Goal: Information Seeking & Learning: Learn about a topic

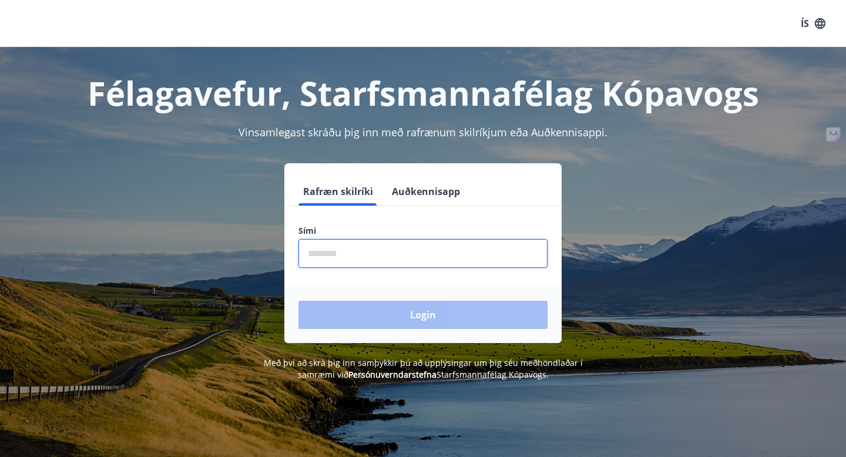
click at [355, 253] on input "phone" at bounding box center [422, 253] width 249 height 29
type input "********"
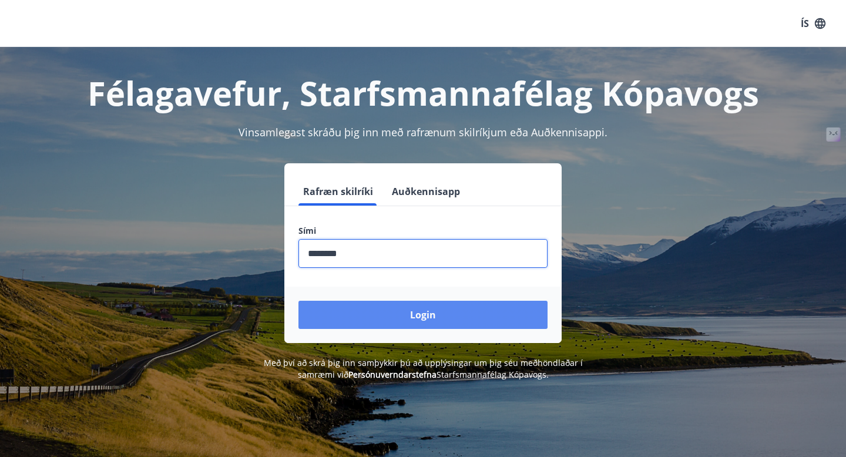
click at [367, 320] on button "Login" at bounding box center [422, 315] width 249 height 28
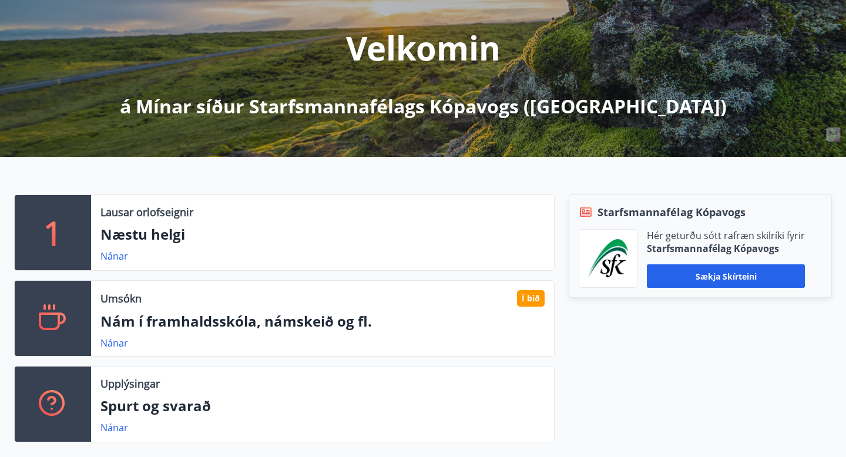
scroll to position [141, 0]
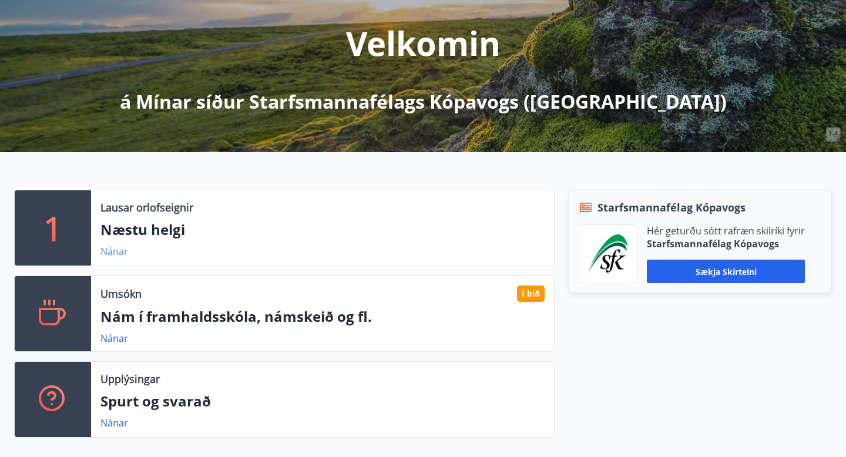
click at [117, 253] on link "Nánar" at bounding box center [114, 251] width 28 height 13
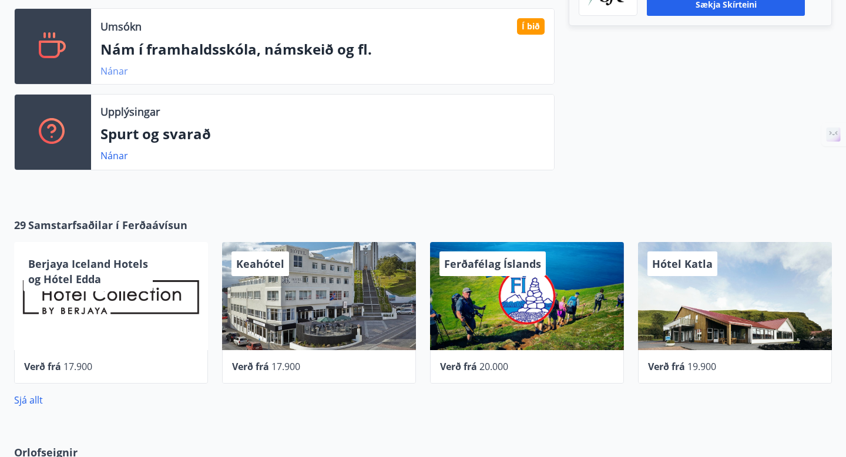
scroll to position [304, 0]
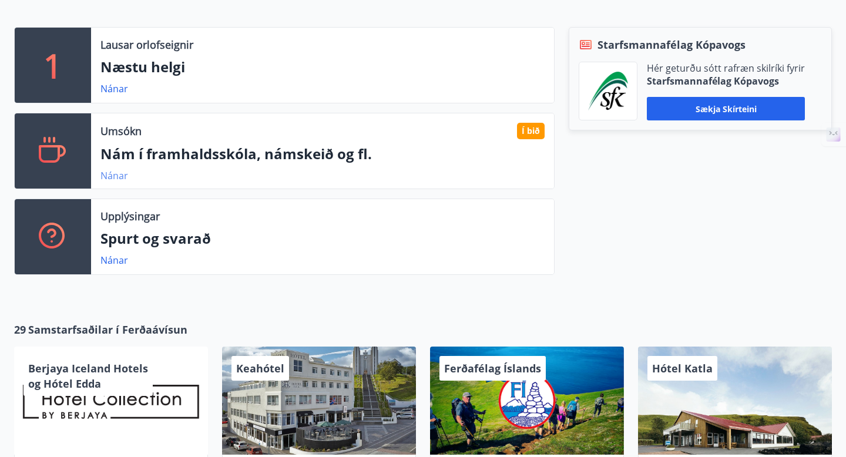
click at [116, 177] on link "Nánar" at bounding box center [114, 175] width 28 height 13
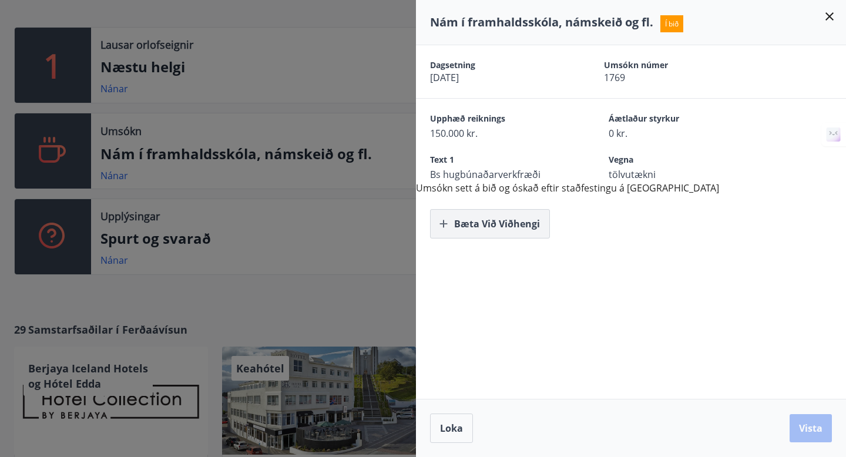
click at [480, 226] on button "Bæta við viðhengi" at bounding box center [490, 223] width 120 height 29
drag, startPoint x: 521, startPoint y: 187, endPoint x: 716, endPoint y: 189, distance: 195.0
click at [716, 189] on div "Dagsetning 31.07.2025 Umsókn númer 1769 Upphæð reiknings 150.000 kr. Áætlaður s…" at bounding box center [631, 141] width 430 height 193
click at [683, 189] on div "Dagsetning 31.07.2025 Umsókn númer 1769 Upphæð reiknings 150.000 kr. Áætlaður s…" at bounding box center [631, 141] width 430 height 193
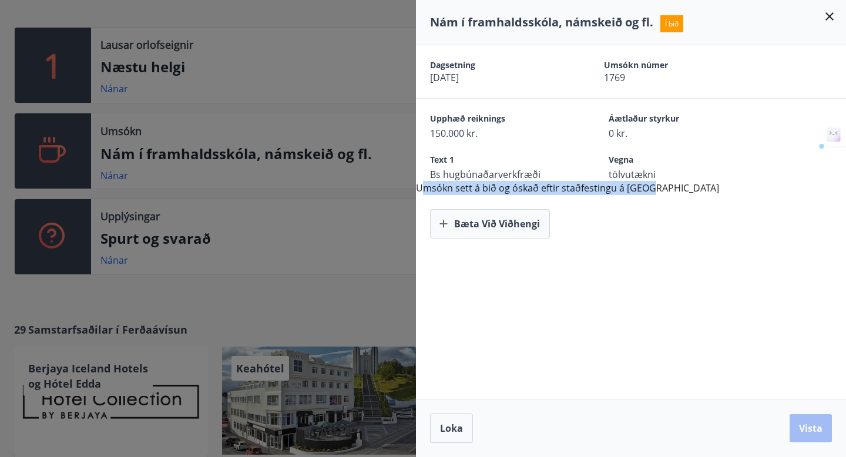
drag, startPoint x: 425, startPoint y: 187, endPoint x: 645, endPoint y: 187, distance: 220.2
click at [645, 187] on div "Dagsetning 31.07.2025 Umsókn númer 1769 Upphæð reiknings 150.000 kr. Áætlaður s…" at bounding box center [631, 141] width 430 height 193
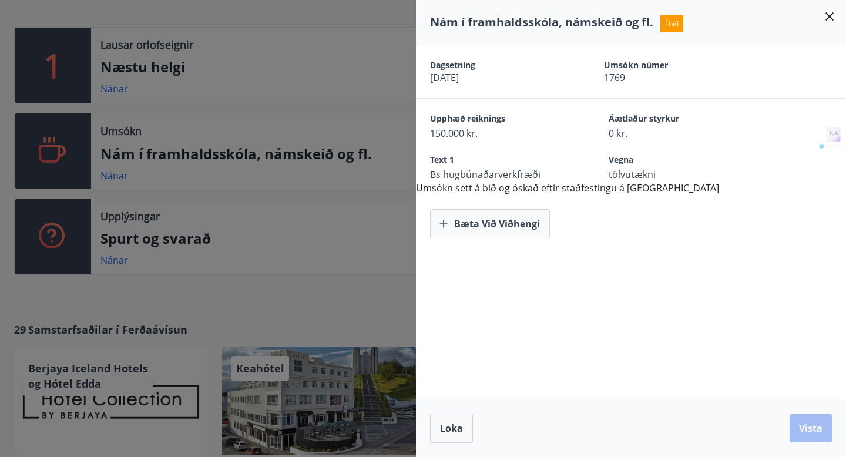
click at [678, 187] on div "Dagsetning 31.07.2025 Umsókn númer 1769 Upphæð reiknings 150.000 kr. Áætlaður s…" at bounding box center [631, 141] width 430 height 193
click at [496, 179] on span "Bs hugbúnaðarverkfræði" at bounding box center [498, 174] width 137 height 13
drag, startPoint x: 613, startPoint y: 167, endPoint x: 672, endPoint y: 189, distance: 63.5
click at [672, 189] on div "Dagsetning 31.07.2025 Umsókn númer 1769 Upphæð reiknings 150.000 kr. Áætlaður s…" at bounding box center [631, 141] width 430 height 193
drag, startPoint x: 672, startPoint y: 189, endPoint x: 494, endPoint y: 187, distance: 177.9
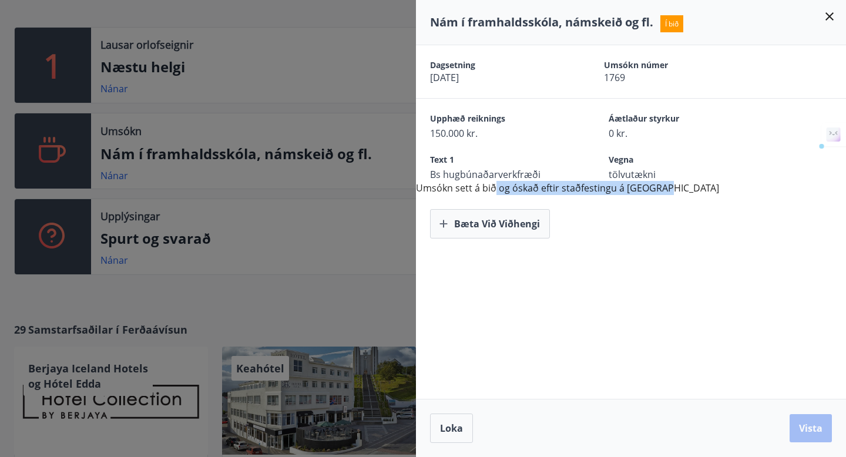
click at [494, 187] on div "Dagsetning 31.07.2025 Umsókn númer 1769 Upphæð reiknings 150.000 kr. Áætlaður s…" at bounding box center [631, 141] width 430 height 193
click at [653, 201] on div "Bæta við viðhengi" at bounding box center [631, 216] width 430 height 43
click at [464, 214] on button "Bæta við viðhengi" at bounding box center [490, 223] width 120 height 29
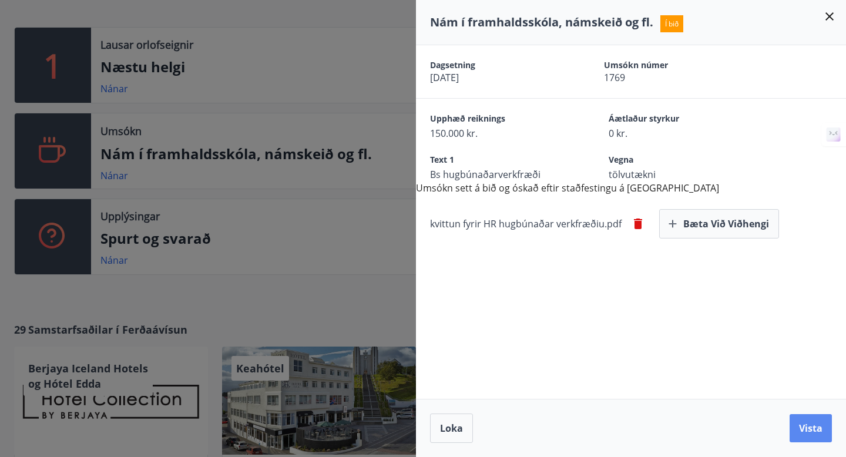
click at [798, 420] on button "Vista" at bounding box center [810, 428] width 42 height 28
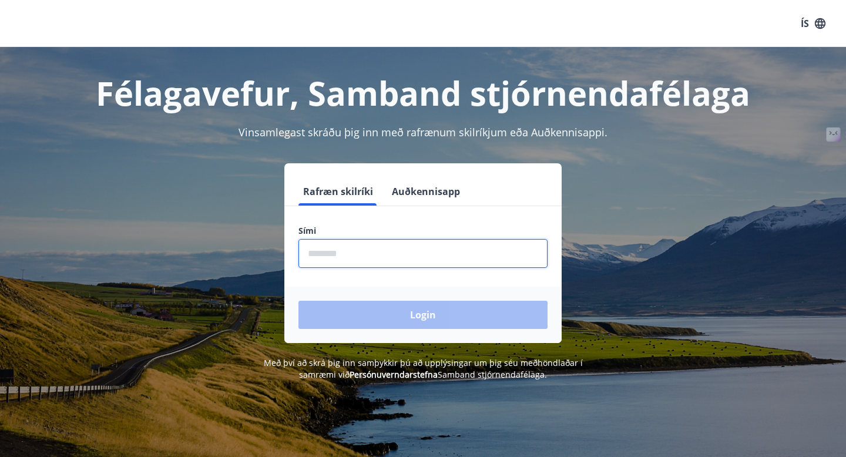
click at [357, 263] on input "phone" at bounding box center [422, 253] width 249 height 29
type input "********"
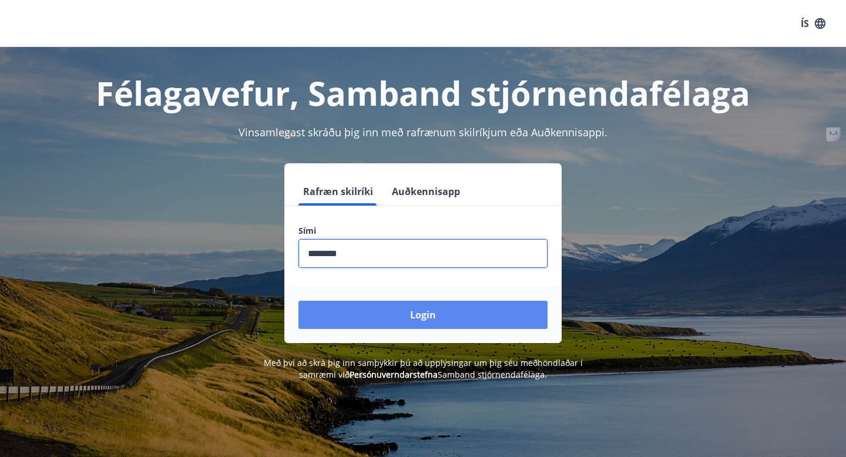
click at [381, 317] on button "Login" at bounding box center [422, 315] width 249 height 28
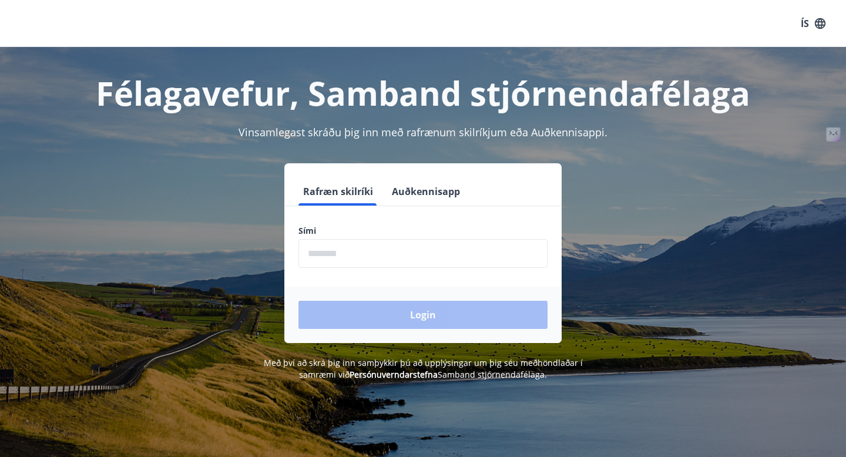
click at [365, 263] on input "phone" at bounding box center [422, 253] width 249 height 29
type input "********"
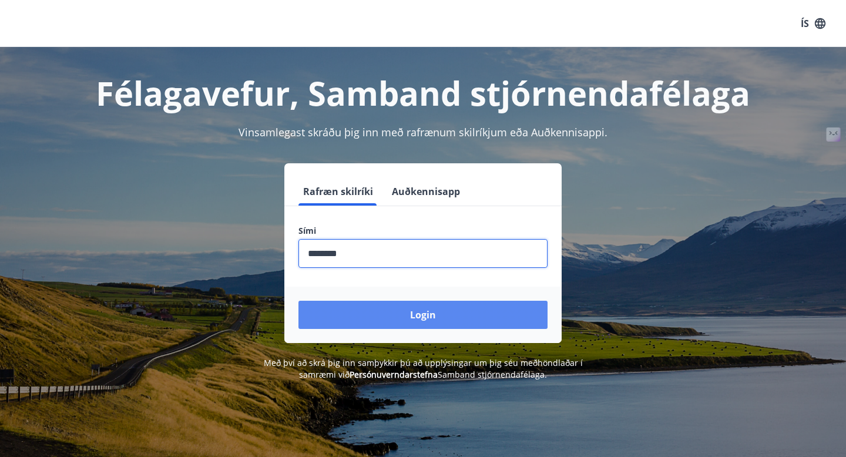
click at [366, 314] on button "Login" at bounding box center [422, 315] width 249 height 28
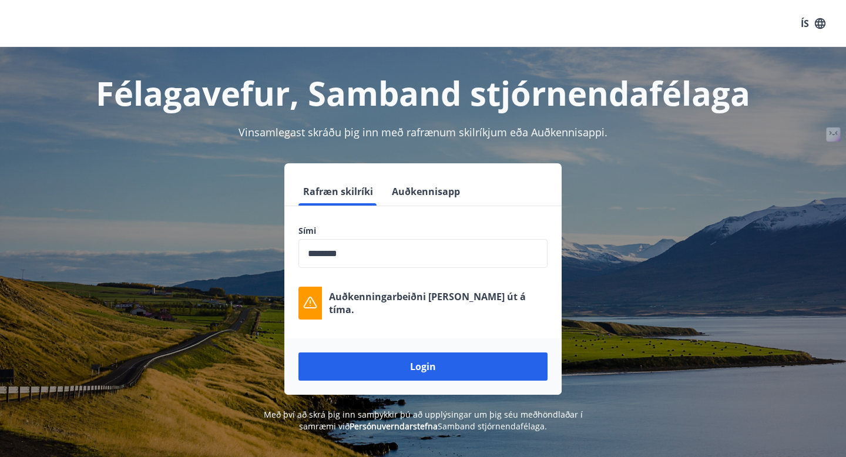
click at [412, 189] on button "Auðkennisapp" at bounding box center [426, 191] width 78 height 28
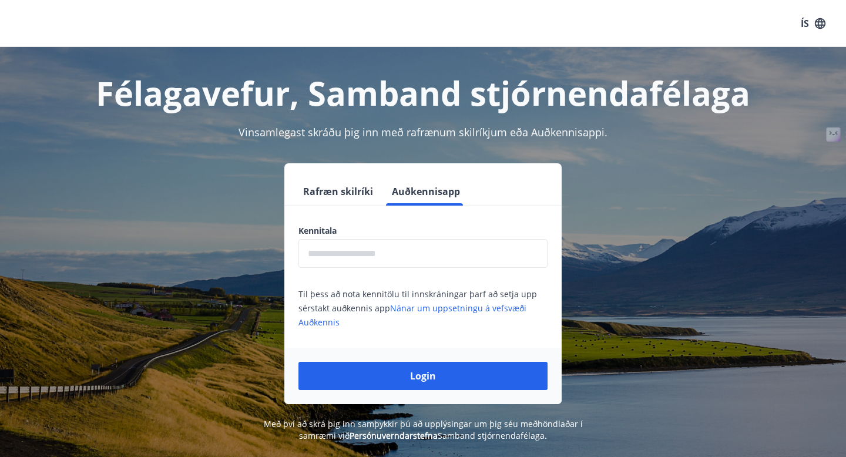
click at [352, 191] on button "Rafræn skilríki" at bounding box center [337, 191] width 79 height 28
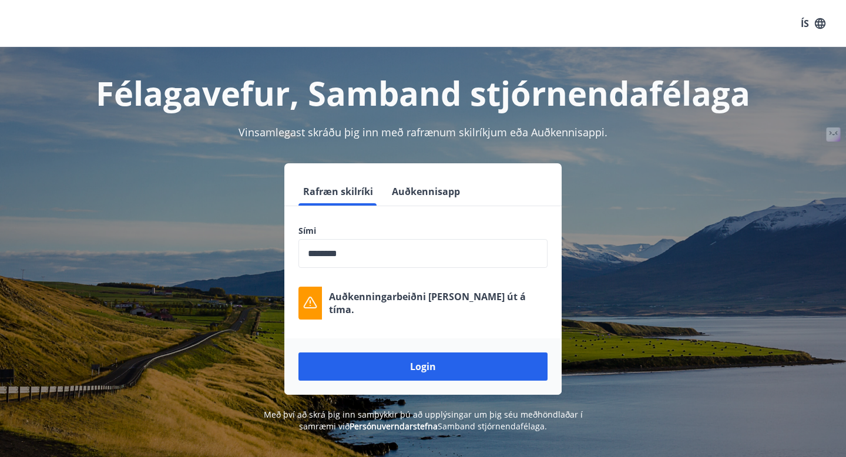
click at [365, 306] on p "Auðkenningarbeiðni rann út á tíma." at bounding box center [438, 303] width 218 height 26
click at [366, 301] on p "Auðkenningarbeiðni rann út á tíma." at bounding box center [438, 303] width 218 height 26
click at [359, 256] on input "phone" at bounding box center [422, 253] width 249 height 29
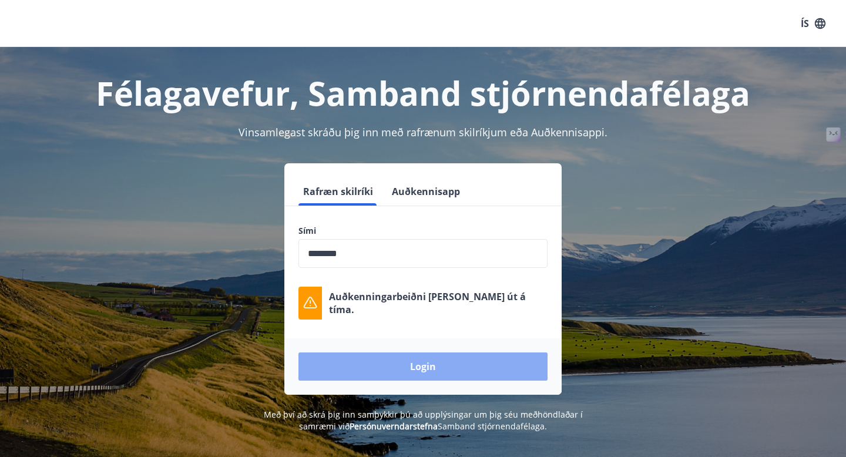
click at [364, 367] on button "Login" at bounding box center [422, 366] width 249 height 28
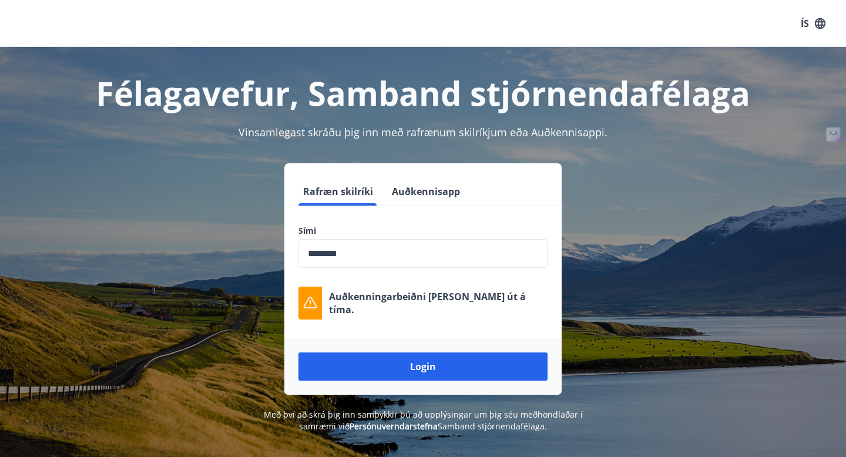
click at [410, 201] on button "Auðkennisapp" at bounding box center [426, 191] width 78 height 28
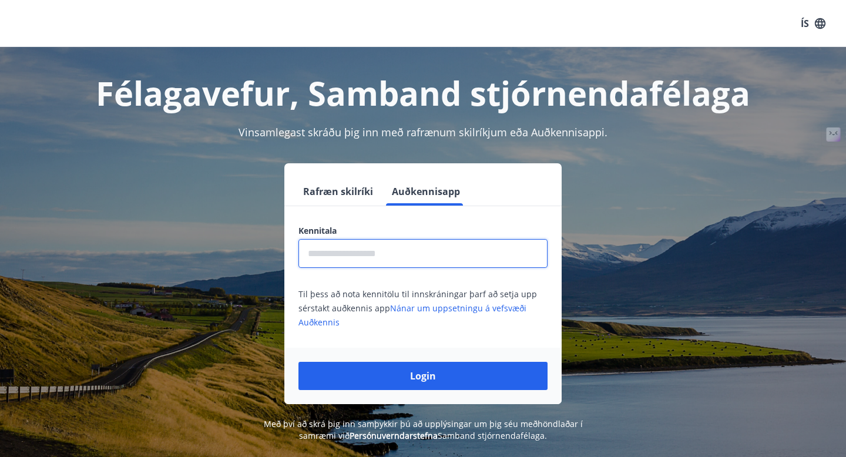
click at [372, 247] on input "text" at bounding box center [422, 253] width 249 height 29
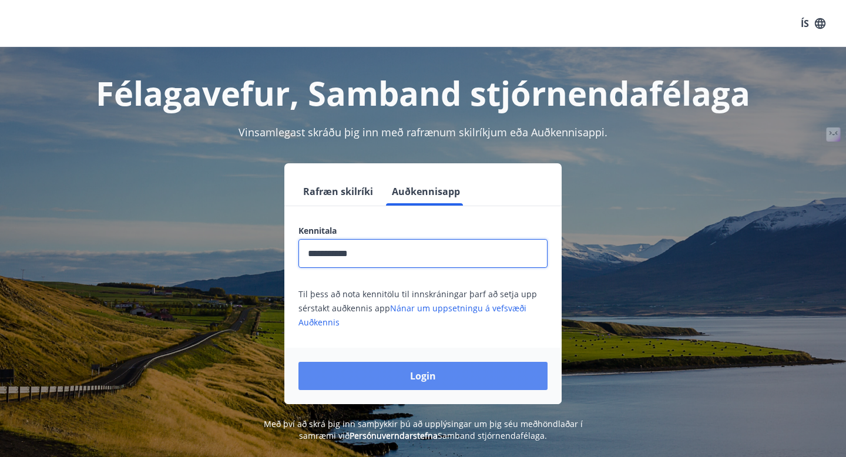
type input "**********"
click at [383, 372] on button "Login" at bounding box center [422, 376] width 249 height 28
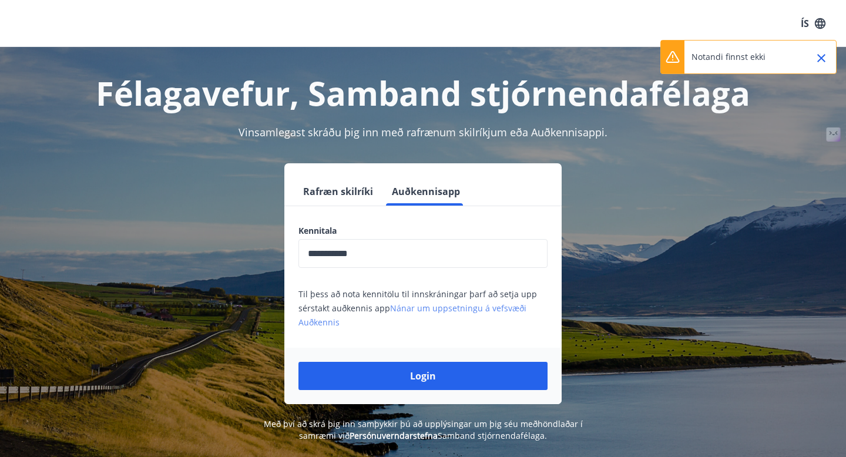
click at [429, 308] on link "Nánar um uppsetningu á vefsvæði Auðkennis" at bounding box center [412, 314] width 228 height 25
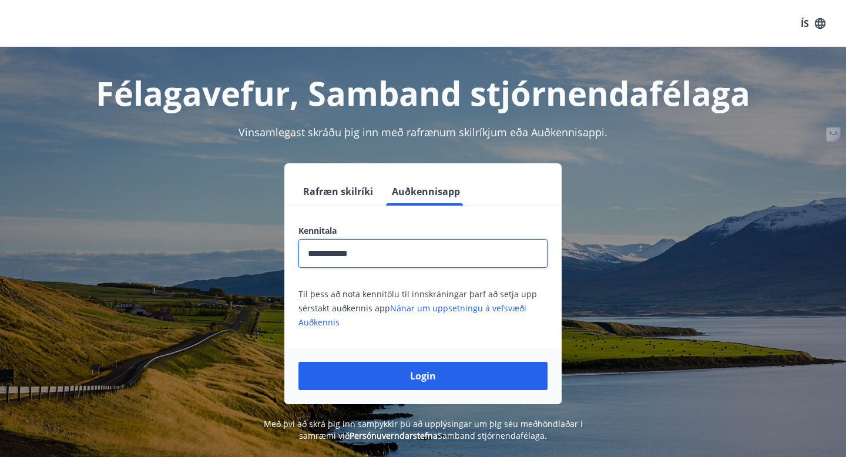
click at [379, 258] on input "**********" at bounding box center [422, 253] width 249 height 29
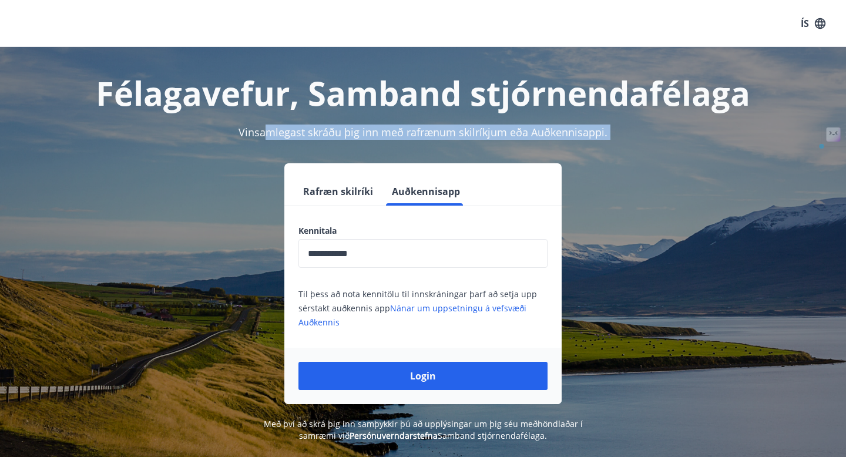
drag, startPoint x: 270, startPoint y: 130, endPoint x: 642, endPoint y: 168, distance: 374.3
click at [642, 168] on div "**********" at bounding box center [423, 244] width 846 height 395
click at [642, 168] on div "**********" at bounding box center [422, 283] width 817 height 241
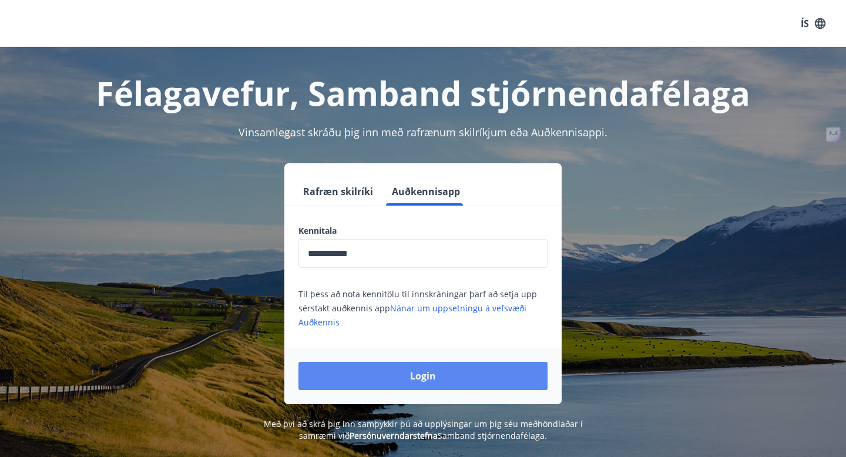
click at [414, 369] on button "Login" at bounding box center [422, 376] width 249 height 28
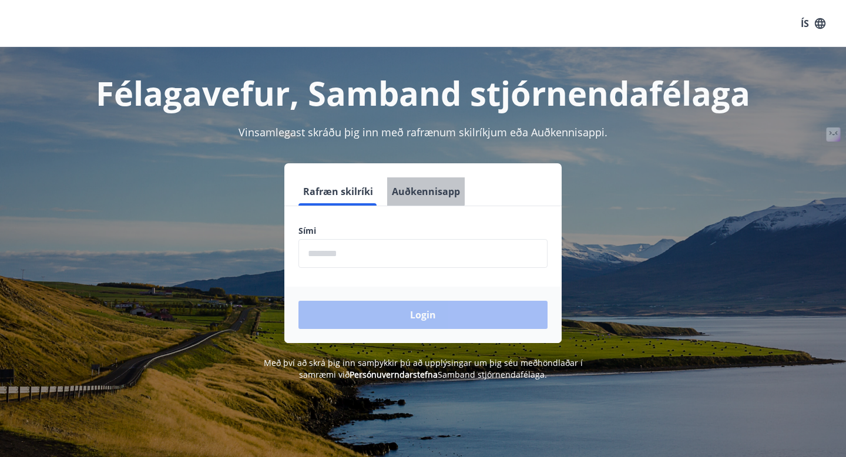
click at [408, 183] on button "Auðkennisapp" at bounding box center [426, 191] width 78 height 28
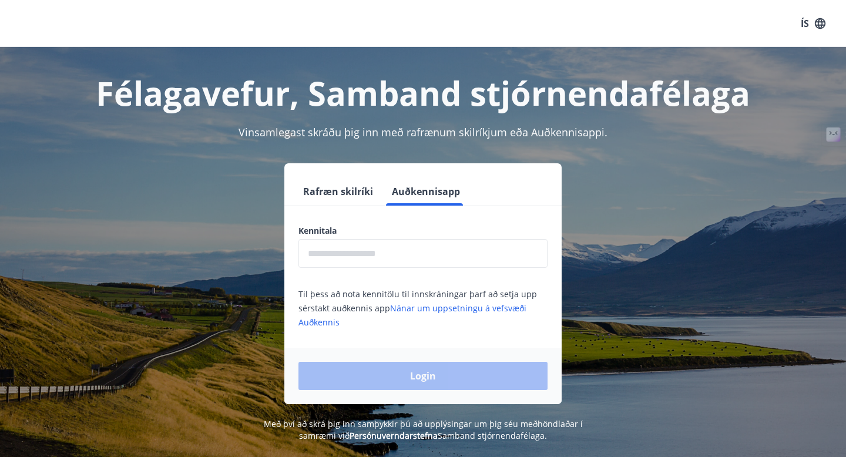
click at [331, 194] on button "Rafræn skilríki" at bounding box center [337, 191] width 79 height 28
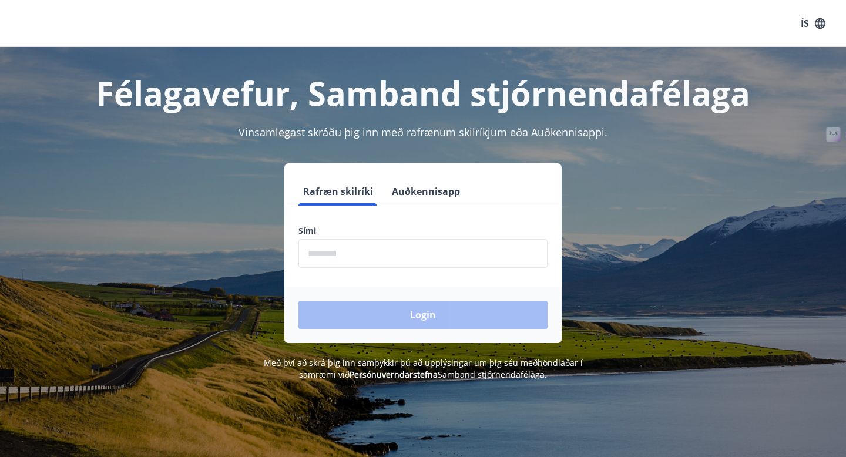
click at [328, 249] on input "phone" at bounding box center [422, 253] width 249 height 29
type input "********"
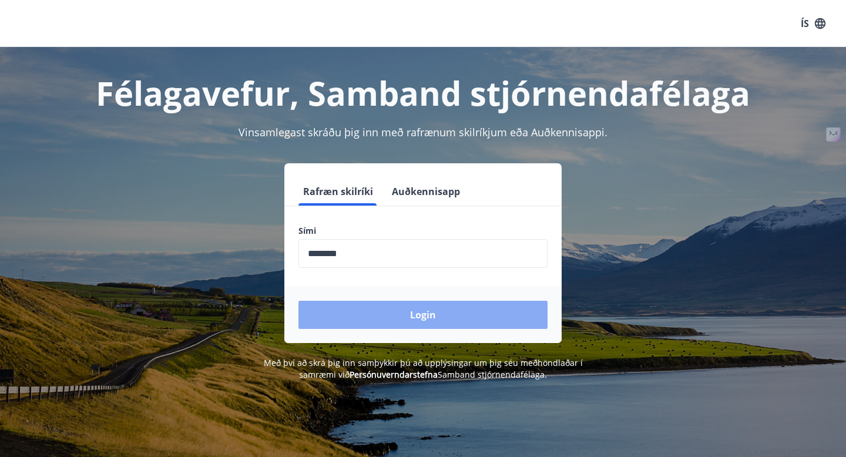
click at [357, 314] on button "Login" at bounding box center [422, 315] width 249 height 28
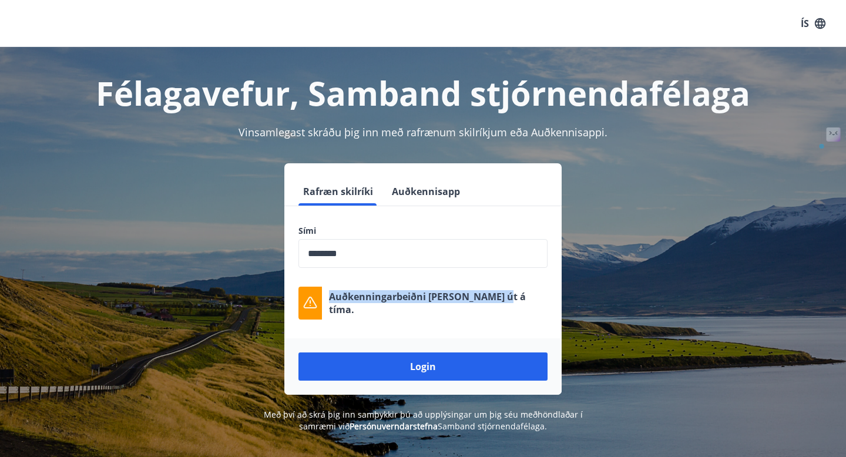
drag, startPoint x: 328, startPoint y: 305, endPoint x: 508, endPoint y: 305, distance: 180.3
click at [508, 305] on div "Auðkenningarbeiðni rann út á tíma." at bounding box center [422, 303] width 249 height 33
copy p "Auðkenningarbeiðni rann út á tíma."
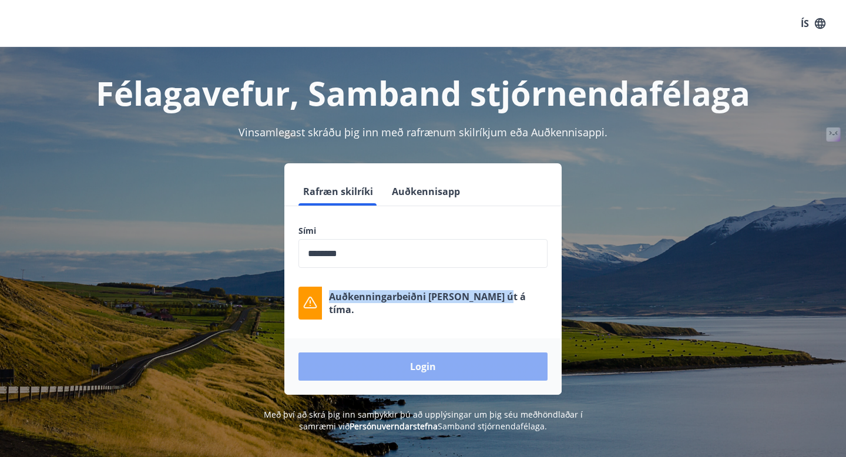
click at [396, 369] on button "Login" at bounding box center [422, 366] width 249 height 28
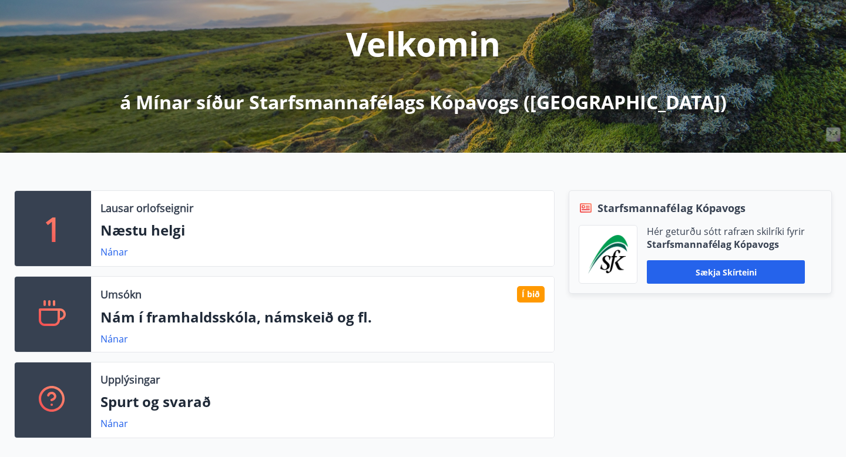
scroll to position [149, 0]
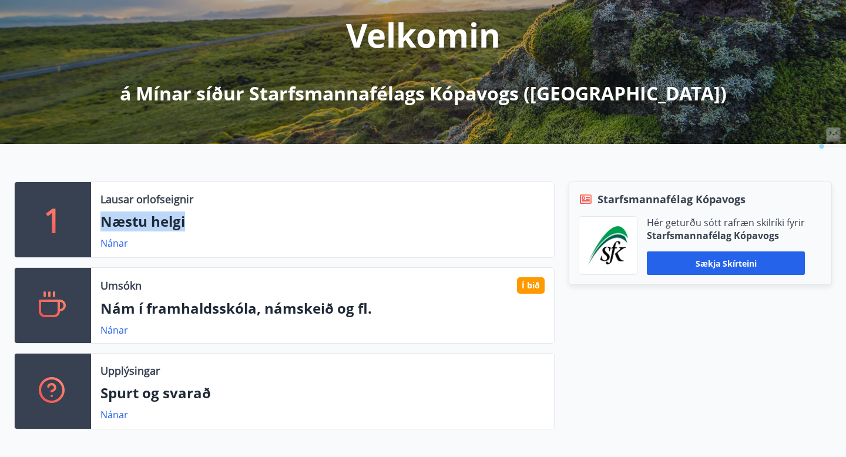
drag, startPoint x: 107, startPoint y: 224, endPoint x: 198, endPoint y: 226, distance: 91.6
click at [198, 226] on p "Næstu helgi" at bounding box center [322, 221] width 444 height 20
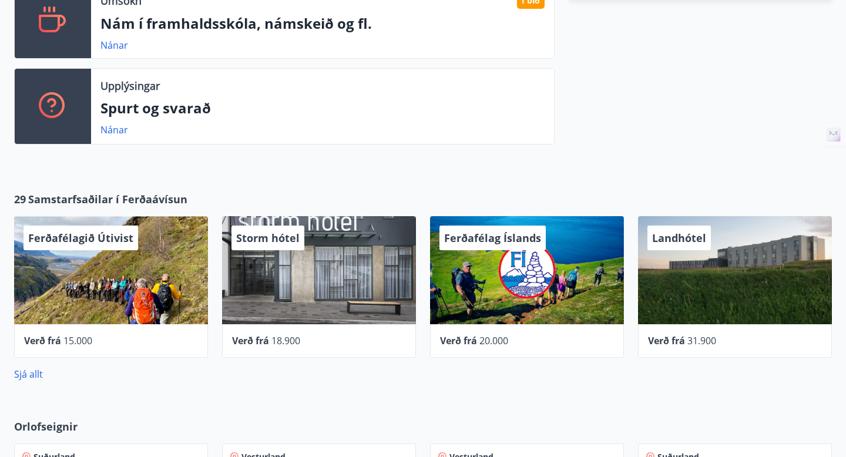
scroll to position [0, 0]
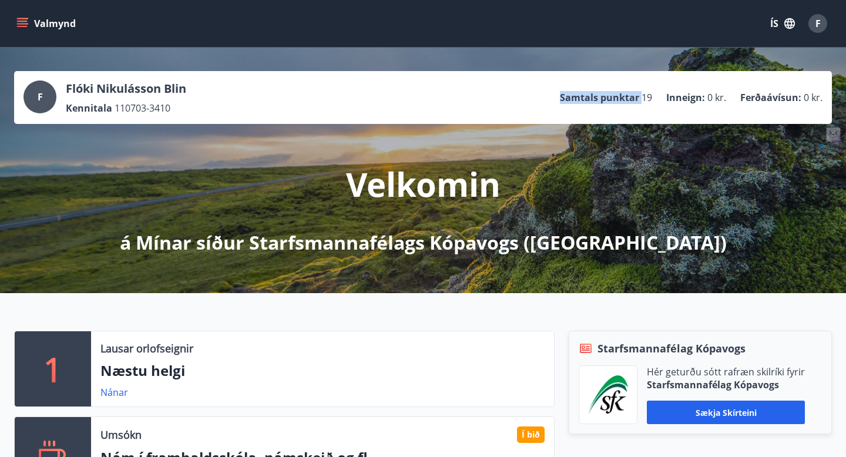
drag, startPoint x: 561, startPoint y: 102, endPoint x: 655, endPoint y: 105, distance: 94.0
click at [655, 105] on div "F Flóki Nikulásson Blin Kennitala 110703-3410 Samtals punktar 19 Inneign : 0 kr…" at bounding box center [422, 97] width 799 height 34
click at [639, 98] on p "Samtals punktar" at bounding box center [599, 97] width 79 height 13
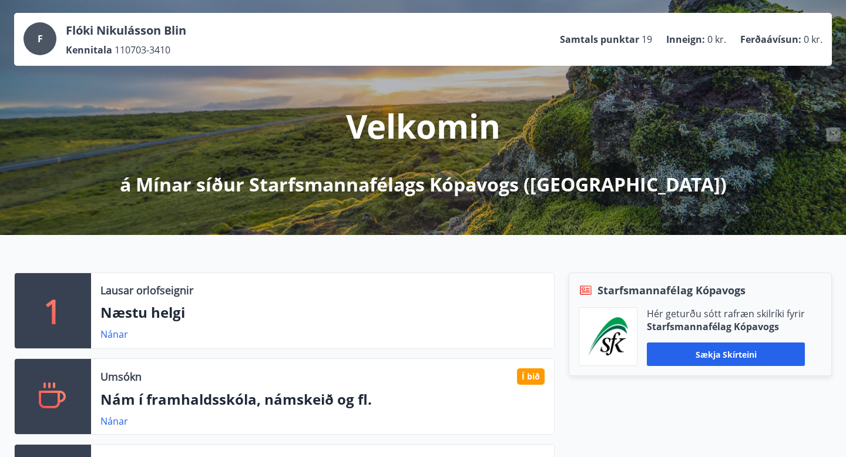
scroll to position [186, 0]
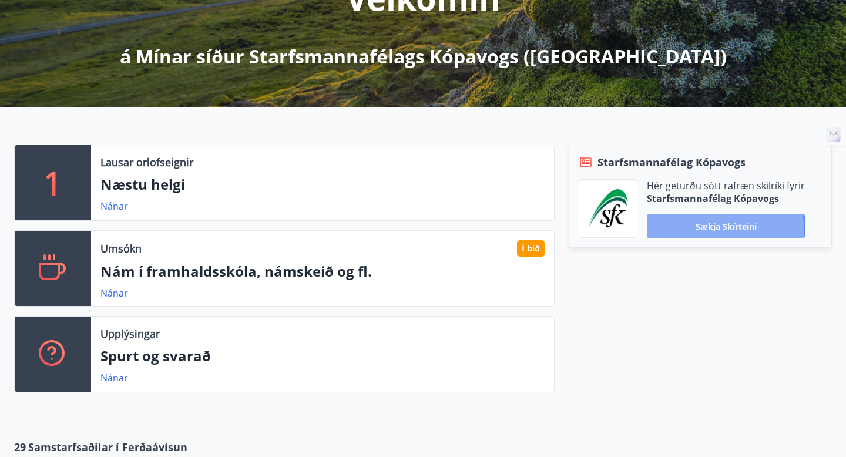
click at [691, 233] on button "Sækja skírteini" at bounding box center [726, 225] width 158 height 23
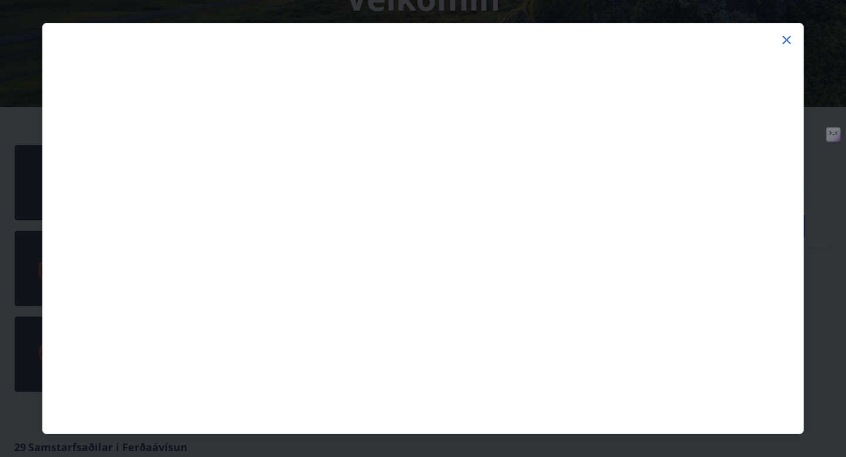
click at [789, 42] on icon at bounding box center [786, 40] width 8 height 8
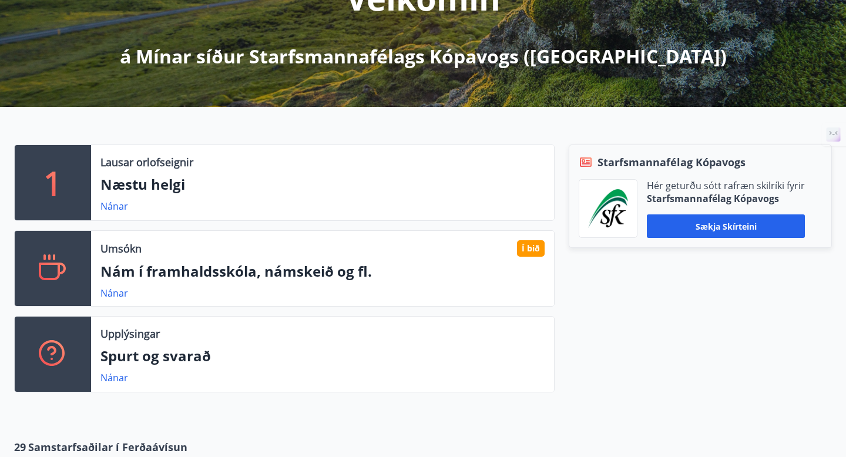
scroll to position [0, 0]
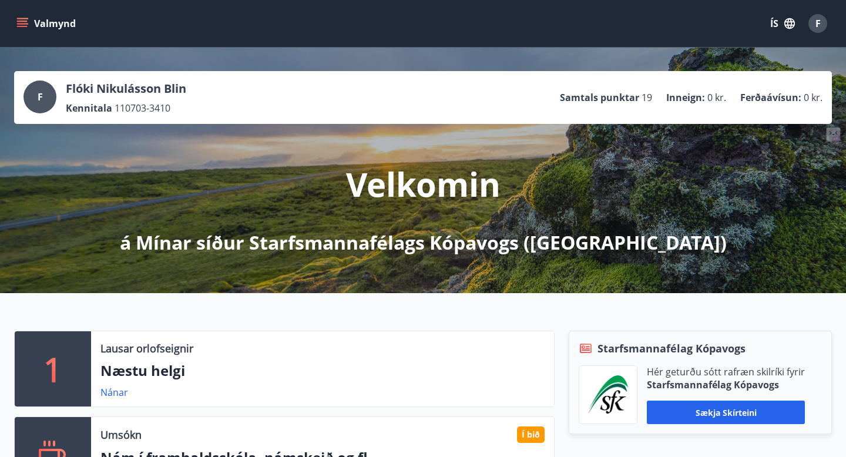
click at [22, 26] on icon "menu" at bounding box center [22, 26] width 11 height 1
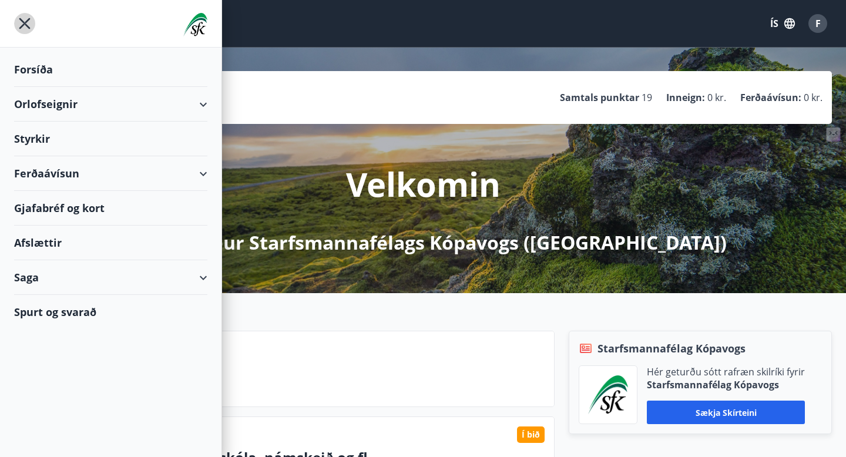
click at [18, 24] on icon "menu" at bounding box center [24, 23] width 21 height 21
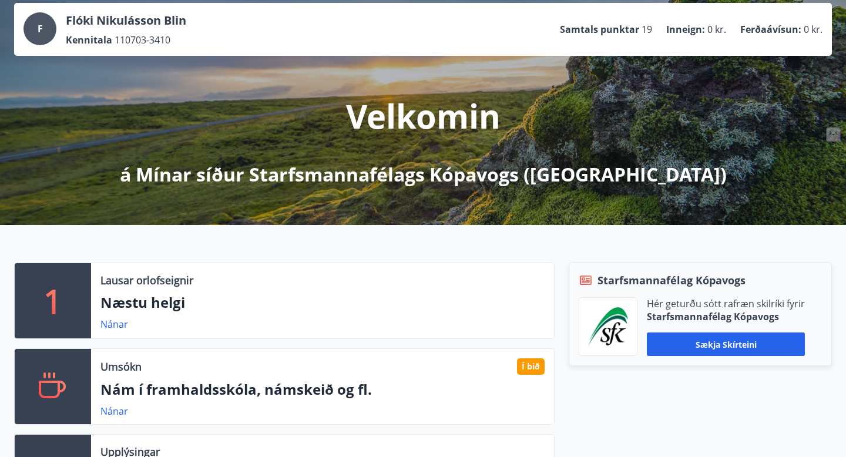
scroll to position [137, 0]
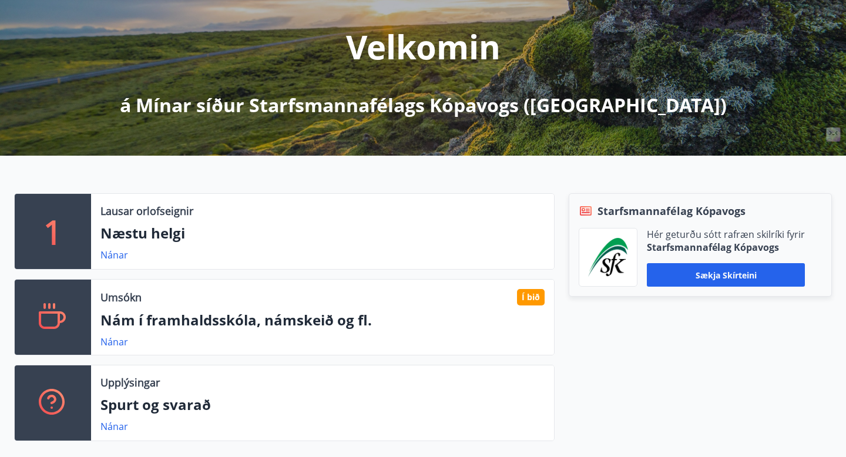
click at [324, 324] on p "Nám í framhaldsskóla, námskeið og fl." at bounding box center [322, 320] width 444 height 20
click at [119, 344] on link "Nánar" at bounding box center [114, 341] width 28 height 13
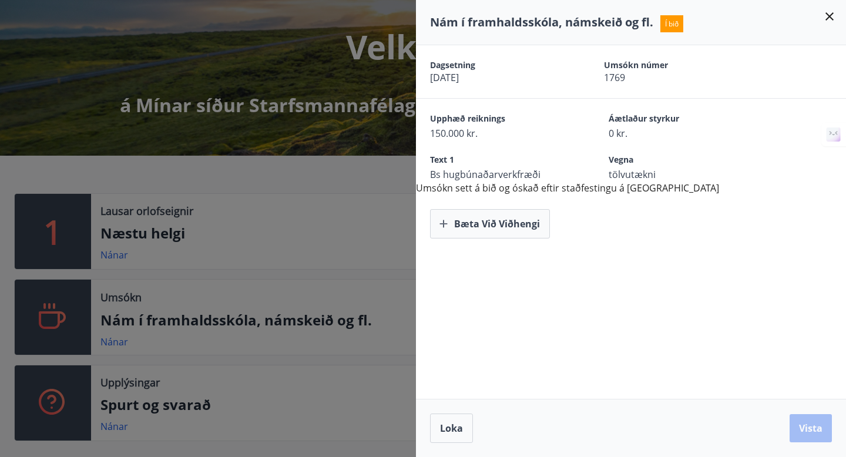
click at [827, 16] on icon at bounding box center [829, 16] width 14 height 14
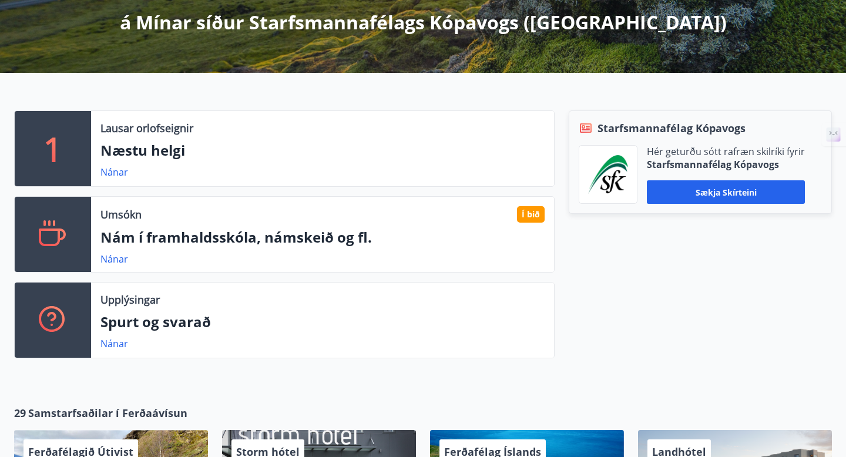
scroll to position [259, 0]
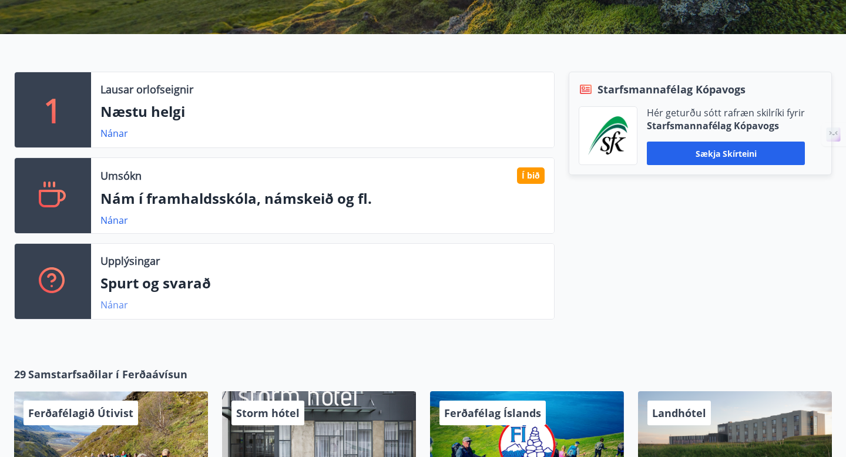
click at [107, 298] on link "Nánar" at bounding box center [114, 304] width 28 height 13
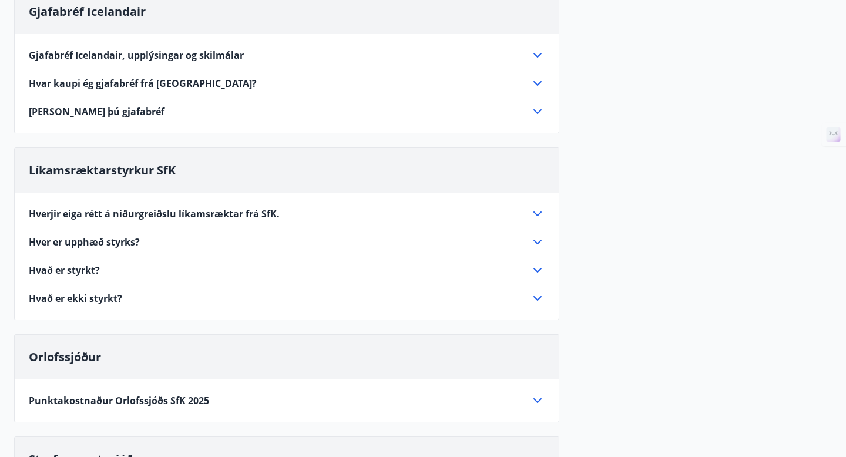
scroll to position [150, 0]
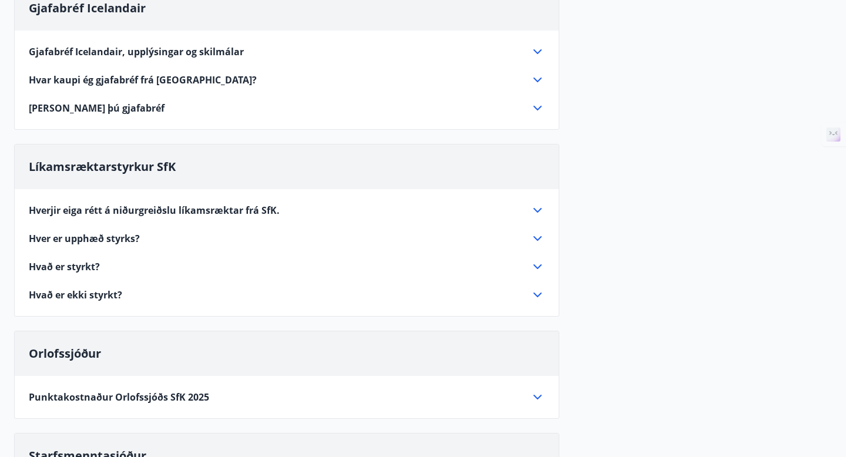
click at [220, 213] on span "Hverjir eiga rétt á niðurgreiðslu líkamsræktar frá SfK." at bounding box center [154, 210] width 251 height 13
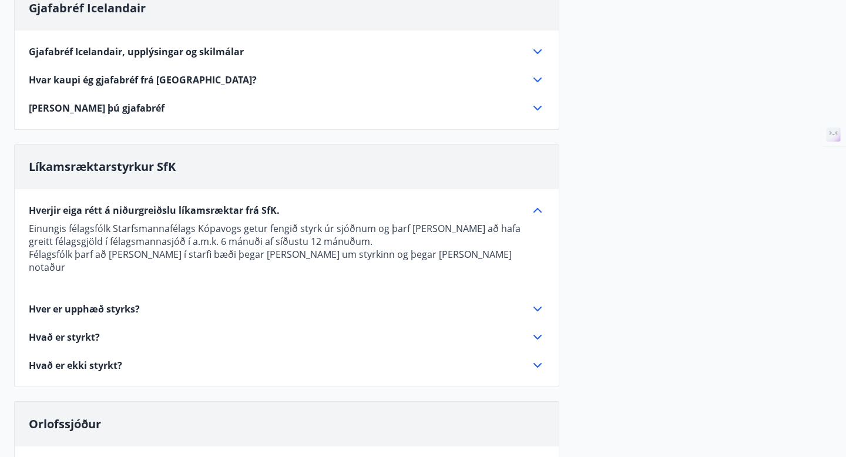
click at [89, 302] on span "Hver er upphæð styrks?" at bounding box center [84, 308] width 111 height 13
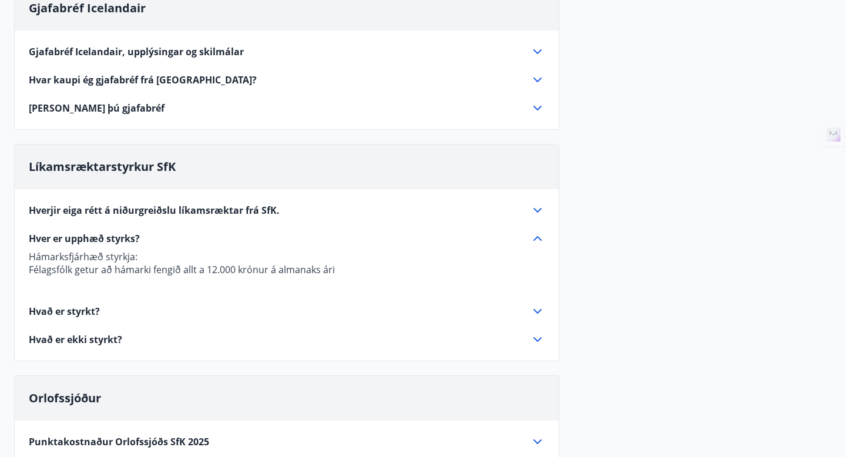
click at [74, 312] on span "Hvað er styrkt?" at bounding box center [64, 311] width 71 height 13
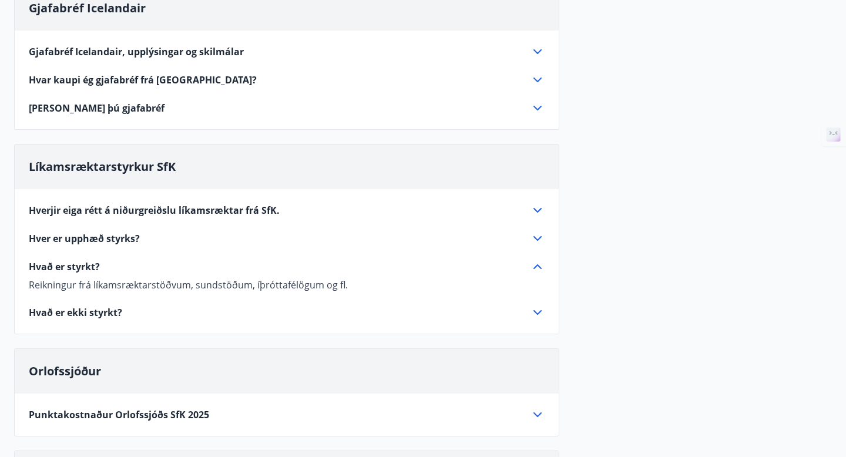
click at [65, 315] on span "Hvað er ekki styrkt?" at bounding box center [75, 312] width 93 height 13
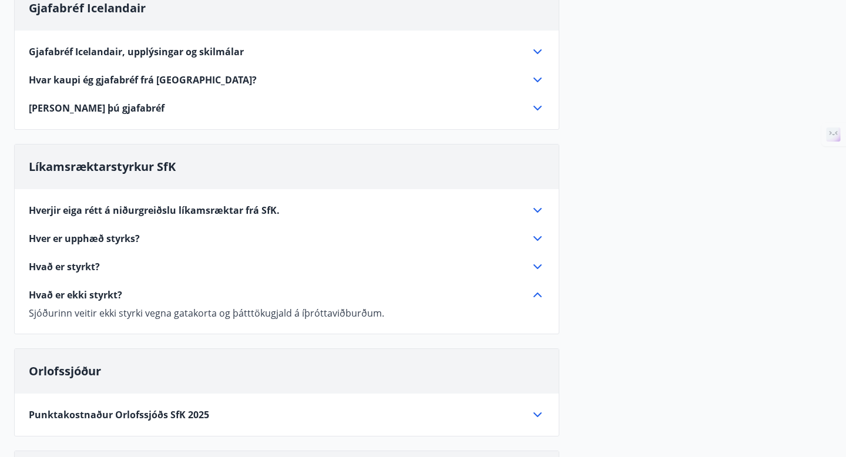
click at [83, 274] on div "Hverjir eiga rétt á niðurgreiðslu líkamsræktar frá SfK. Einungis félagsfólk Sta…" at bounding box center [287, 254] width 544 height 130
click at [86, 267] on span "Hvað er styrkt?" at bounding box center [64, 266] width 71 height 13
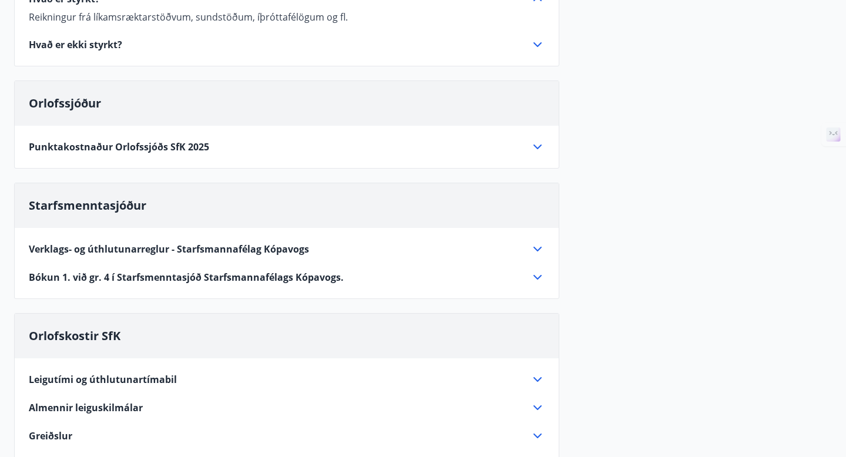
scroll to position [419, 0]
click at [92, 249] on span "Verklags- og úthlutunarreglur - Starfsmannafélag Kópavogs" at bounding box center [169, 247] width 280 height 13
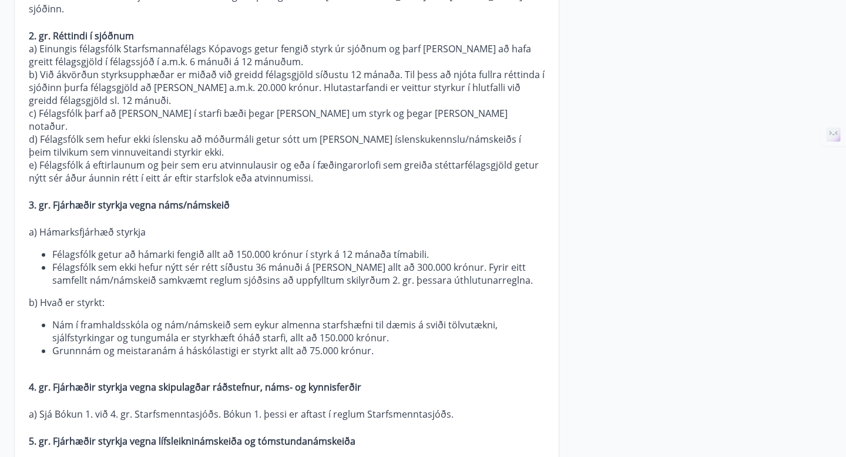
scroll to position [688, 0]
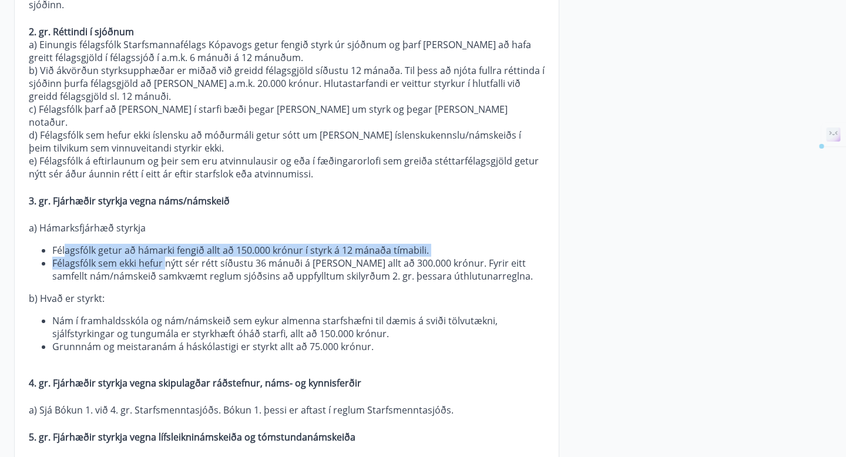
drag, startPoint x: 67, startPoint y: 226, endPoint x: 191, endPoint y: 242, distance: 125.5
click at [191, 244] on ul "Félagsfólk getur að hámarki fengið allt að 150.000 krónur í styrk á 12 mánaða t…" at bounding box center [287, 263] width 516 height 39
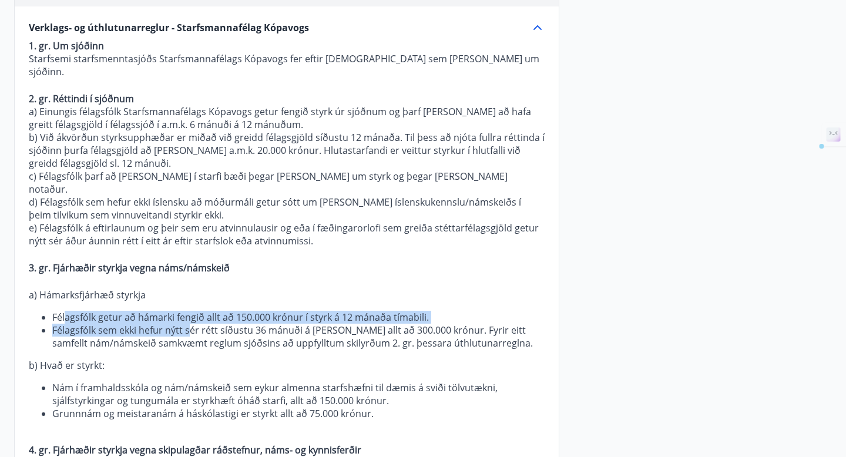
scroll to position [621, 0]
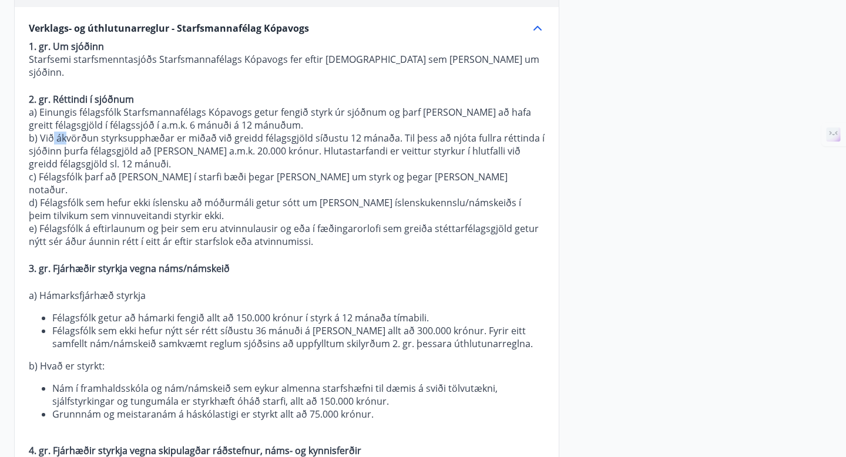
drag, startPoint x: 52, startPoint y: 120, endPoint x: 69, endPoint y: 126, distance: 18.2
click at [69, 132] on p "b) Við ákvörðun styrksupphæðar er miðað við greidd félagsgjöld síðustu 12 mánað…" at bounding box center [287, 151] width 516 height 39
click at [46, 117] on p "a) Einungis félagsfólk Starfsmannafélags Kópavogs getur fengið styrk úr sjóðnum…" at bounding box center [287, 119] width 516 height 26
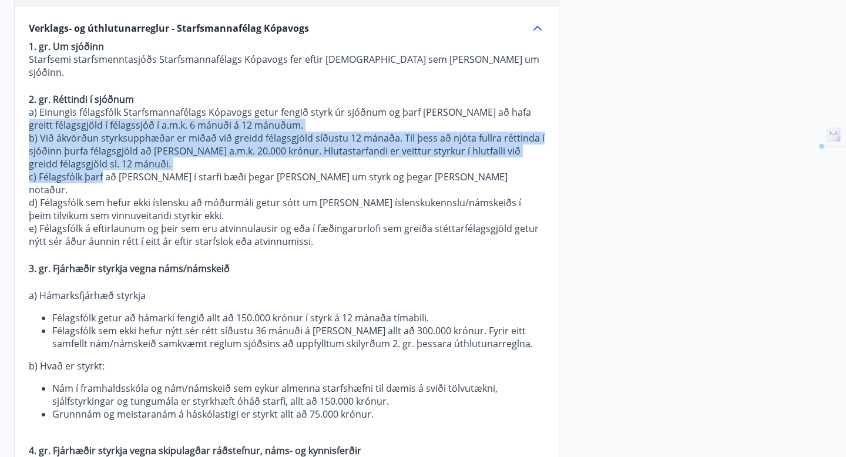
drag, startPoint x: 42, startPoint y: 117, endPoint x: 103, endPoint y: 158, distance: 73.8
click at [103, 170] on p "c) Félagsfólk þarf að vera í starfi bæði þegar sótt er um styrk og þegar hann e…" at bounding box center [287, 183] width 516 height 26
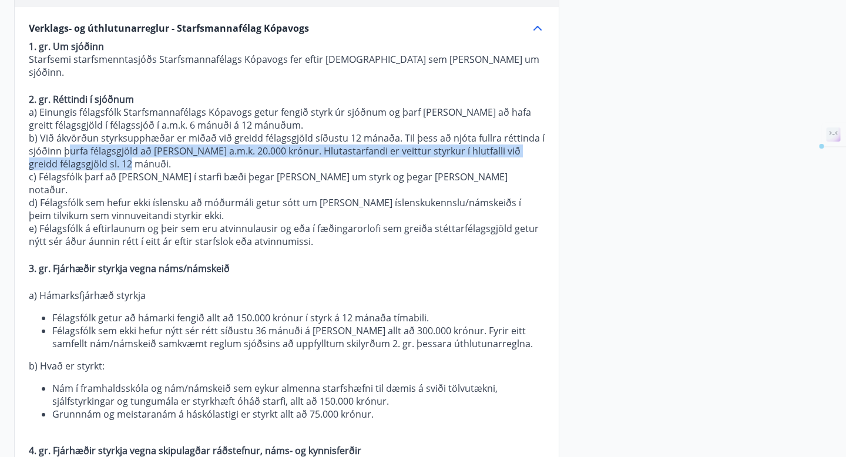
drag, startPoint x: 67, startPoint y: 135, endPoint x: 126, endPoint y: 149, distance: 60.4
click at [126, 149] on p "b) Við ákvörðun styrksupphæðar er miðað við greidd félagsgjöld síðustu 12 mánað…" at bounding box center [287, 151] width 516 height 39
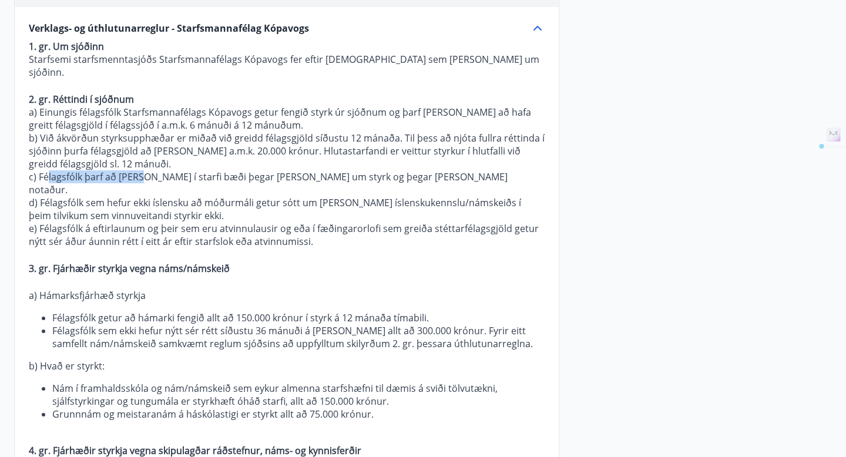
drag, startPoint x: 48, startPoint y: 158, endPoint x: 147, endPoint y: 158, distance: 98.7
click at [147, 170] on p "c) Félagsfólk þarf að vera í starfi bæði þegar sótt er um styrk og þegar hann e…" at bounding box center [287, 183] width 516 height 26
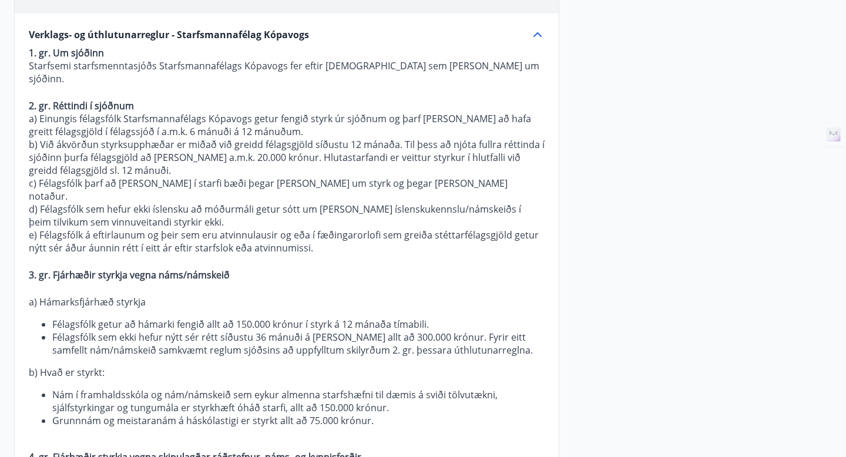
drag, startPoint x: 120, startPoint y: 70, endPoint x: 162, endPoint y: 71, distance: 41.7
click at [129, 70] on p "Starfsemi starfsmenntasjóðs Starfsmannafélags Kópavogs fer eftir samþykktum sem…" at bounding box center [287, 72] width 516 height 26
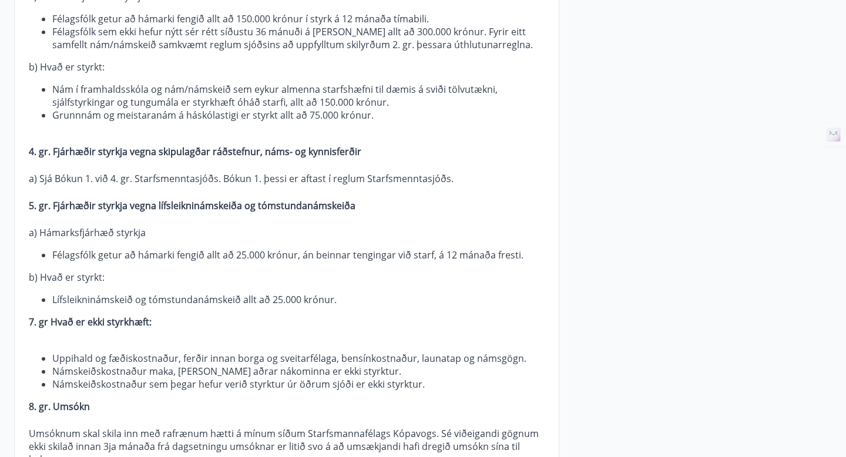
scroll to position [910, 0]
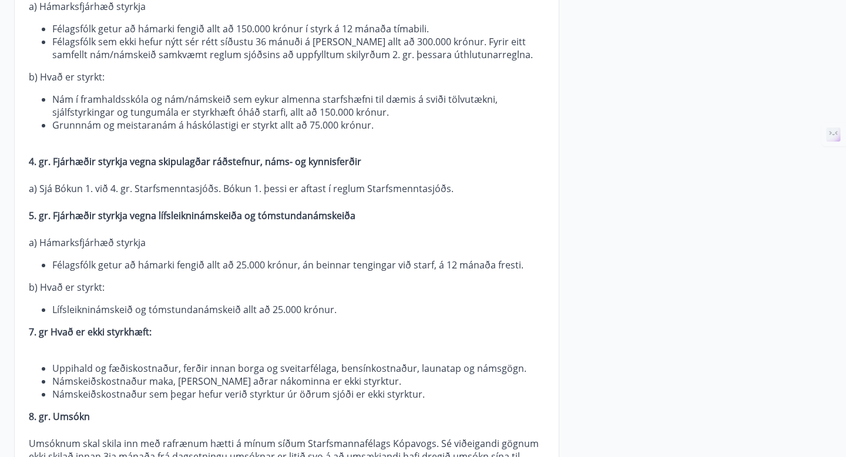
drag, startPoint x: 141, startPoint y: 28, endPoint x: 184, endPoint y: 38, distance: 44.0
drag, startPoint x: 184, startPoint y: 33, endPoint x: 236, endPoint y: 45, distance: 53.6
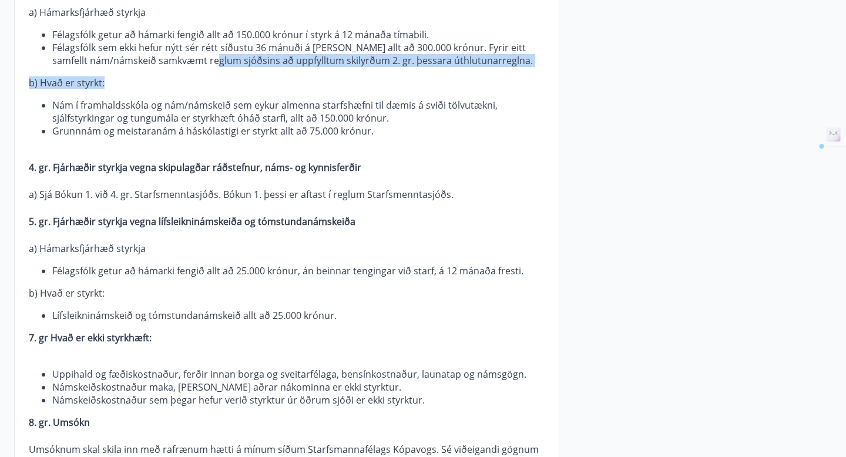
scroll to position [901, 0]
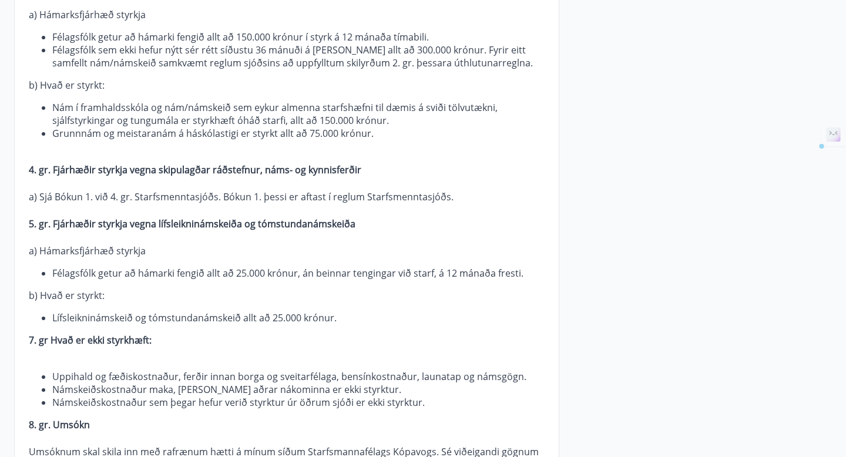
drag, startPoint x: 179, startPoint y: 65, endPoint x: 188, endPoint y: 72, distance: 11.7
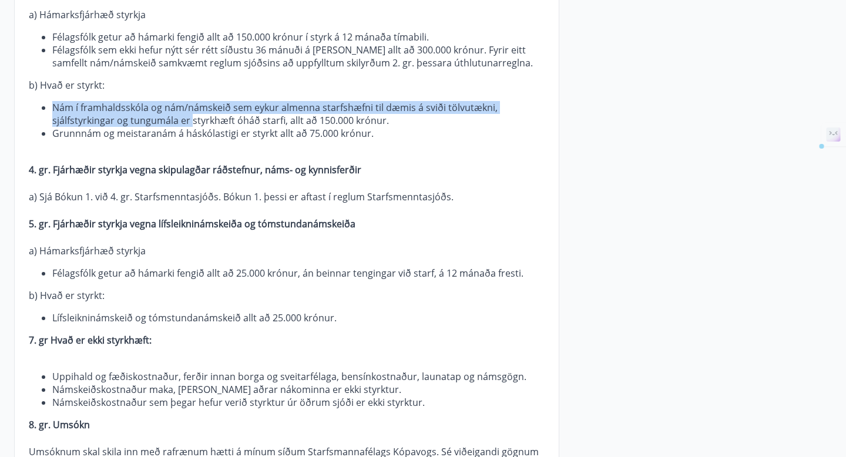
drag, startPoint x: 184, startPoint y: 75, endPoint x: 191, endPoint y: 89, distance: 15.5
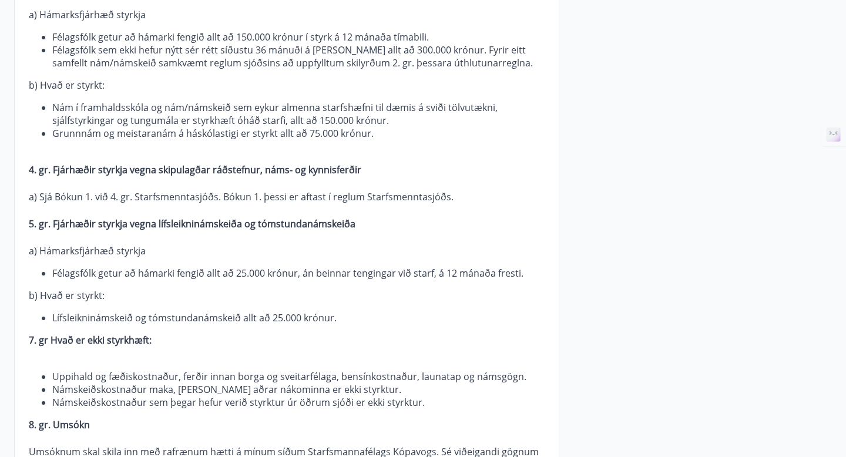
click at [142, 101] on li "Nám í framhaldsskóla og nám/námskeið sem eykur almenna starfshæfni til dæmis á …" at bounding box center [298, 114] width 492 height 26
drag, startPoint x: 130, startPoint y: 101, endPoint x: 248, endPoint y: 101, distance: 118.0
click at [248, 127] on li "Grunnnám og meistaranám á háskólastigi er styrkt allt að 75.000 krónur." at bounding box center [298, 133] width 492 height 13
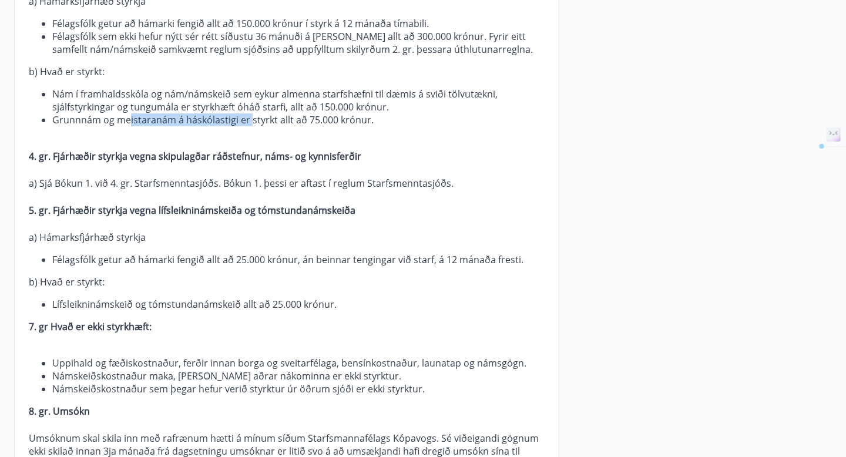
scroll to position [930, 0]
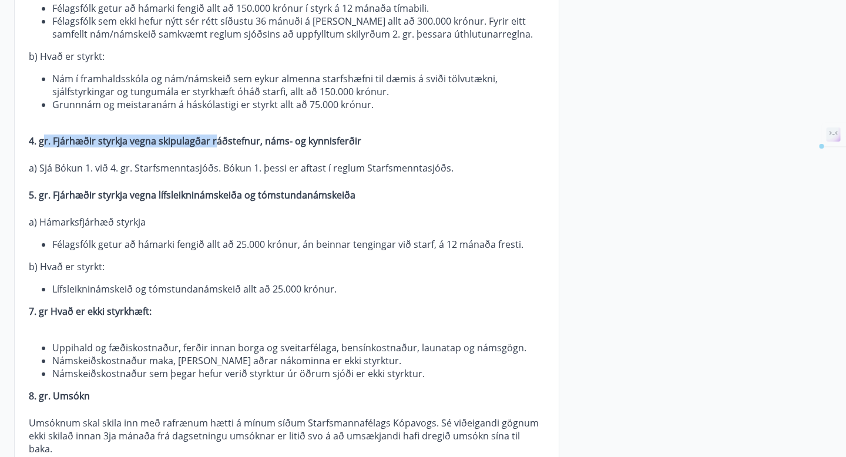
drag, startPoint x: 43, startPoint y: 112, endPoint x: 213, endPoint y: 117, distance: 169.2
click at [213, 134] on strong "4. gr. Fjárhæðir styrkja vegna skipulagðar ráðstefnur, náms- og kynnisferðir" at bounding box center [195, 140] width 332 height 13
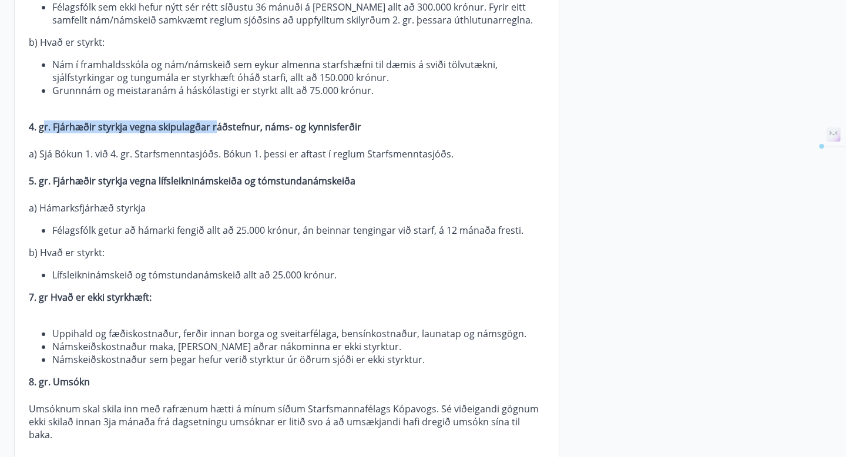
scroll to position [968, 0]
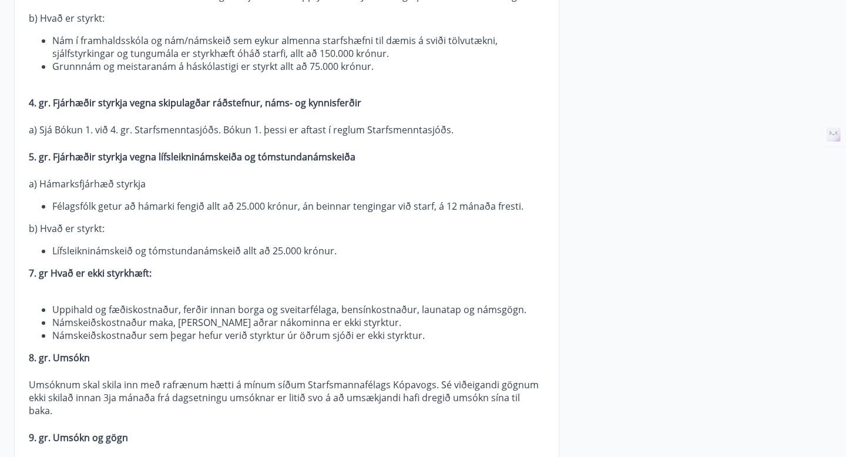
drag, startPoint x: 66, startPoint y: 112, endPoint x: 228, endPoint y: 119, distance: 162.2
click at [228, 136] on p at bounding box center [287, 143] width 516 height 14
drag, startPoint x: 224, startPoint y: 105, endPoint x: 342, endPoint y: 112, distance: 118.8
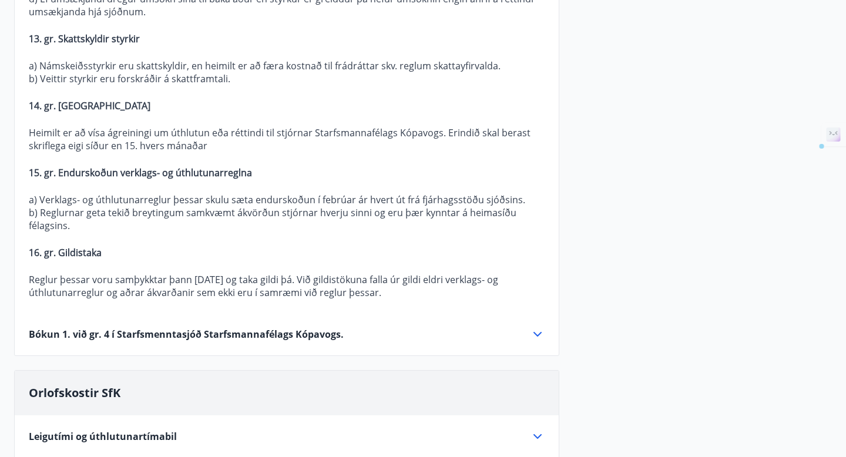
scroll to position [1946, 0]
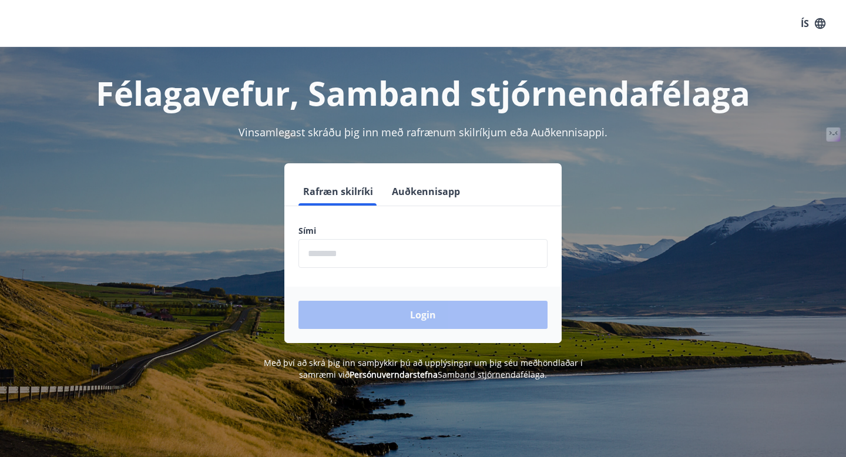
click at [395, 251] on input "phone" at bounding box center [422, 253] width 249 height 29
type input "********"
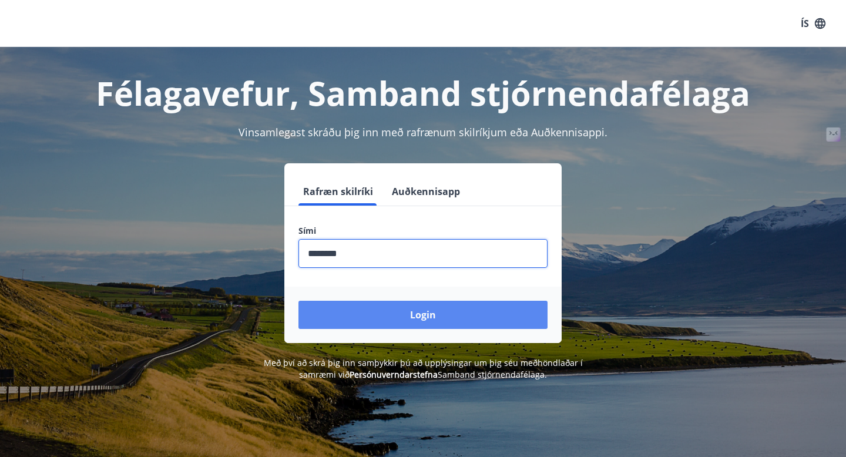
click at [362, 312] on button "Login" at bounding box center [422, 315] width 249 height 28
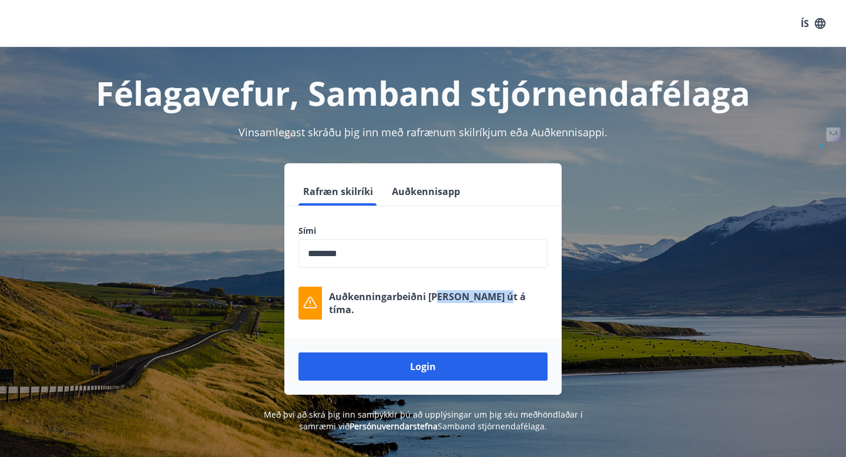
drag, startPoint x: 438, startPoint y: 306, endPoint x: 535, endPoint y: 306, distance: 97.5
click at [535, 306] on div "Auðkenningarbeiðni [PERSON_NAME] út á tíma." at bounding box center [422, 303] width 249 height 33
